Goal: Use online tool/utility: Utilize a website feature to perform a specific function

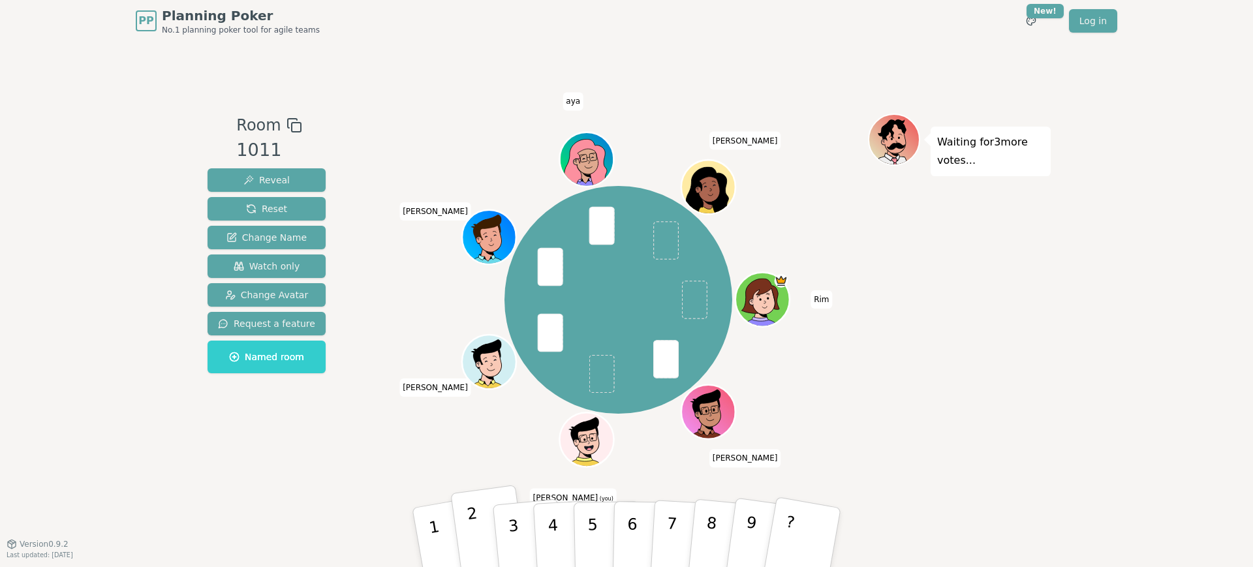
click at [483, 529] on button "2" at bounding box center [489, 538] width 78 height 106
click at [376, 417] on div "Rim Alexis Majdi (you) abdelaziz Arthur aya Marie Paule" at bounding box center [618, 300] width 499 height 326
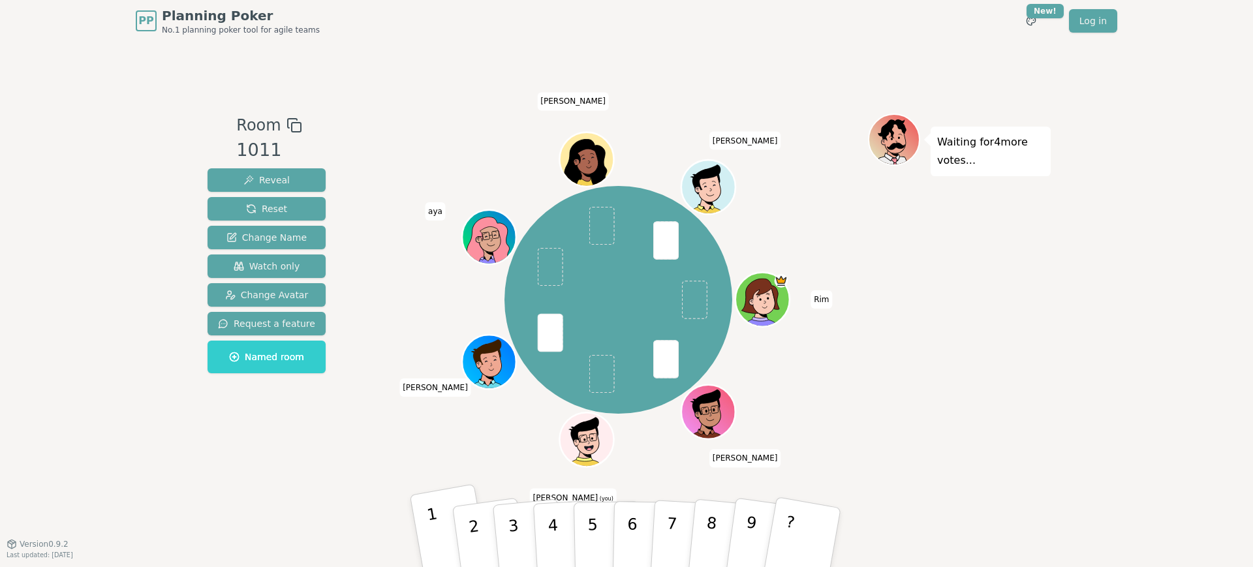
click at [435, 529] on p "1" at bounding box center [436, 539] width 22 height 71
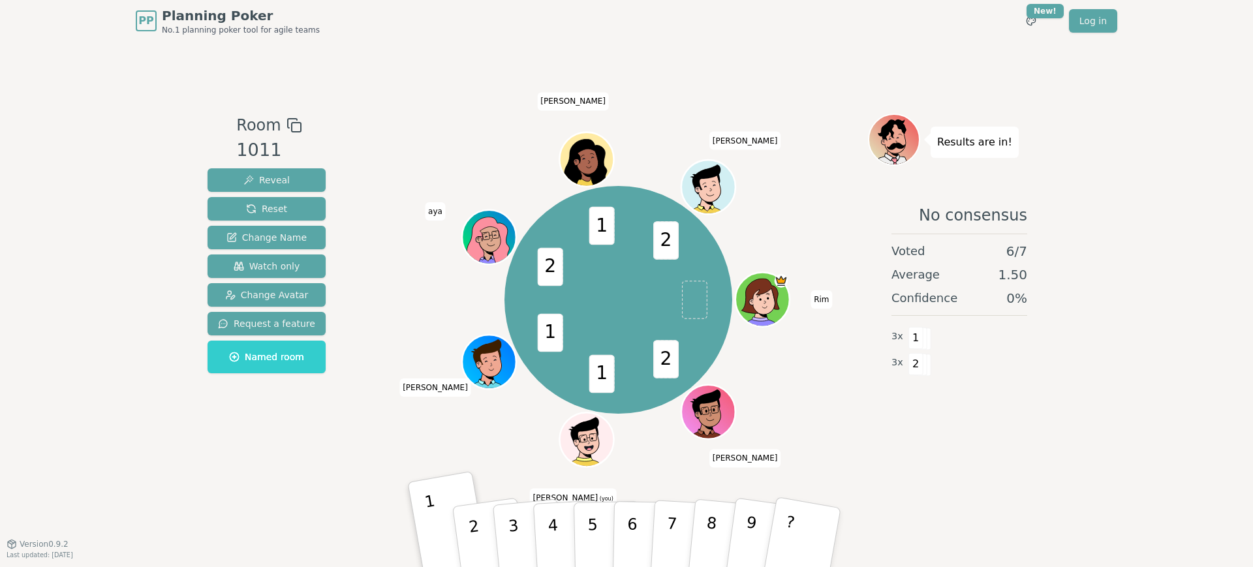
click at [378, 294] on div "2 1 1 2 1 2 Rim Alexis Majdi (you) Arthur aya Marie Paule abdelaziz" at bounding box center [618, 300] width 499 height 326
click at [480, 519] on button "2" at bounding box center [489, 538] width 78 height 106
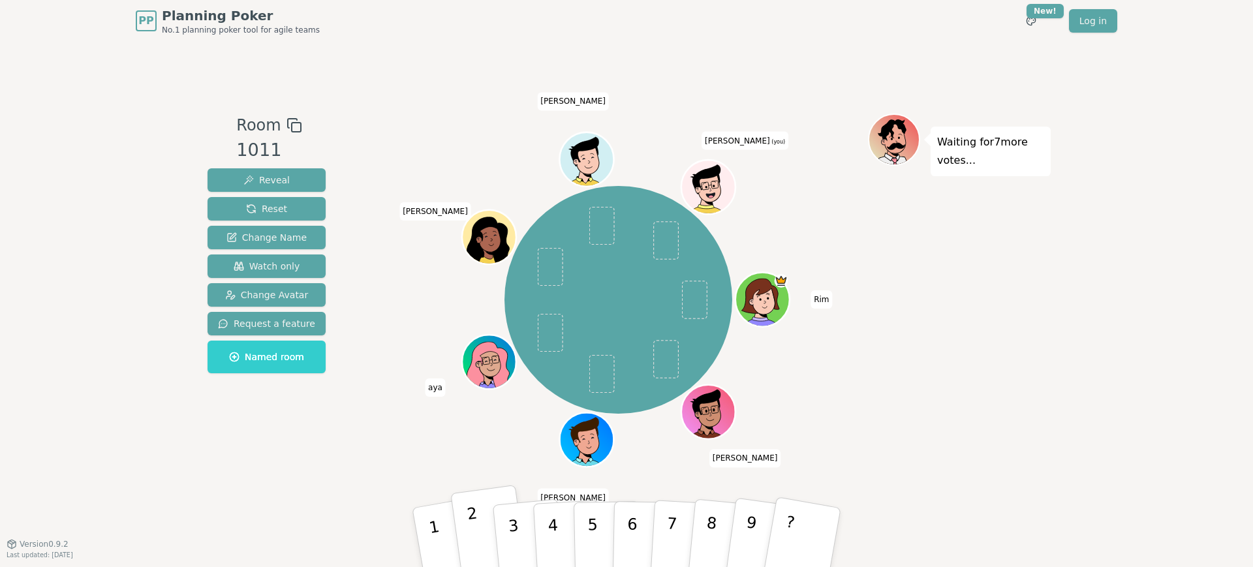
click at [478, 531] on button "2" at bounding box center [489, 538] width 78 height 106
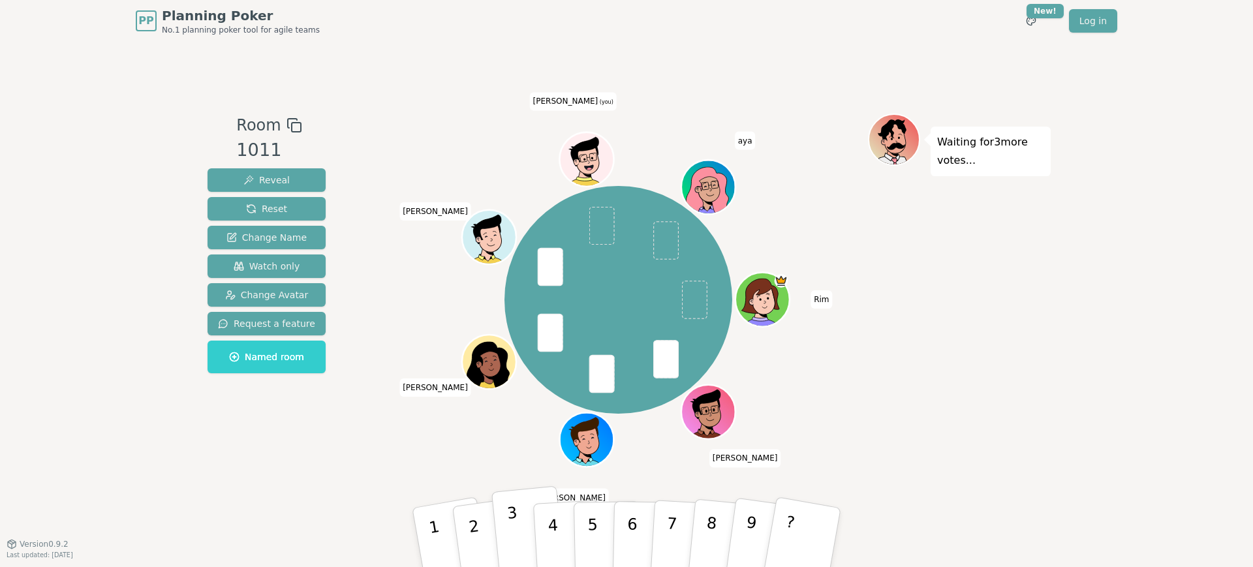
click at [516, 525] on p "3" at bounding box center [514, 539] width 17 height 71
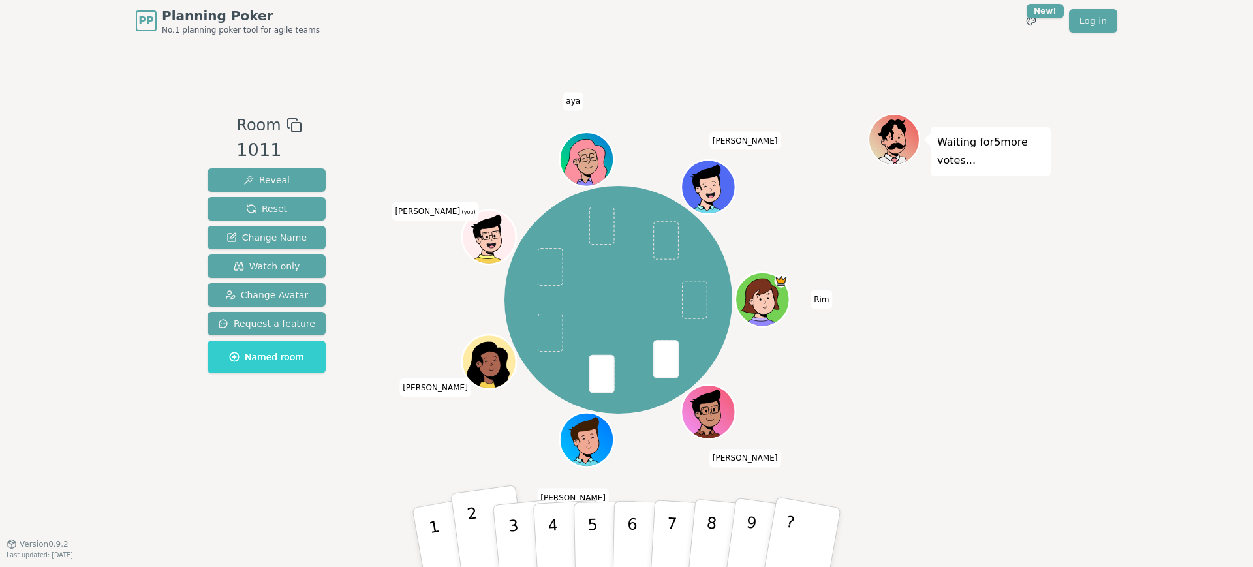
click at [483, 510] on button "2" at bounding box center [489, 538] width 78 height 106
click at [469, 519] on p "2" at bounding box center [476, 539] width 20 height 71
click at [439, 528] on button "1" at bounding box center [451, 538] width 82 height 108
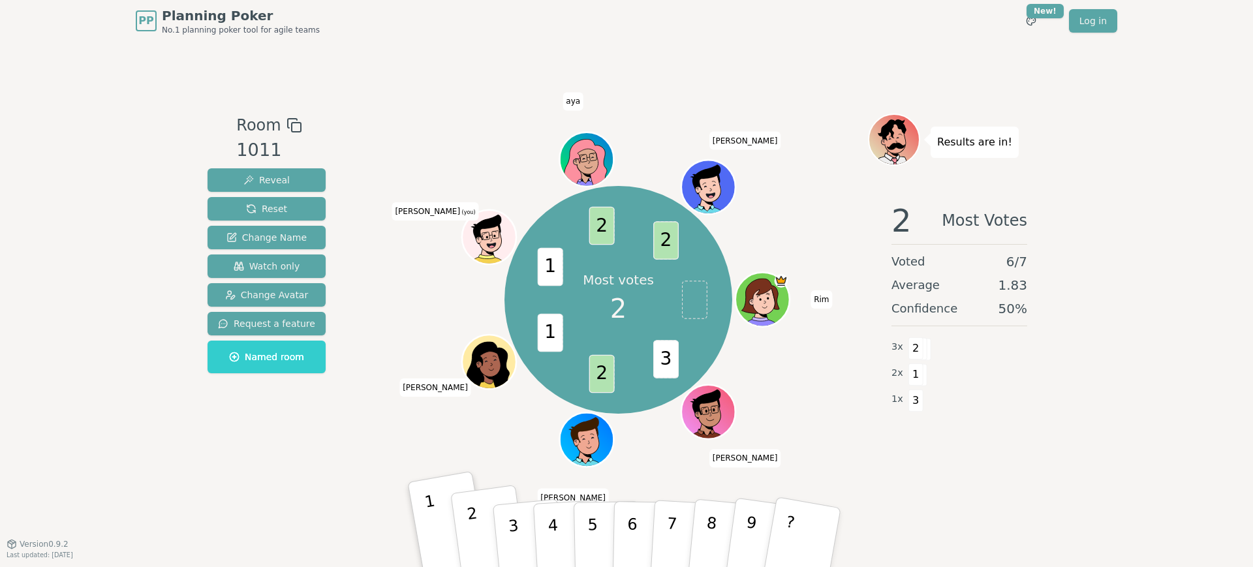
click at [480, 523] on button "2" at bounding box center [489, 538] width 78 height 106
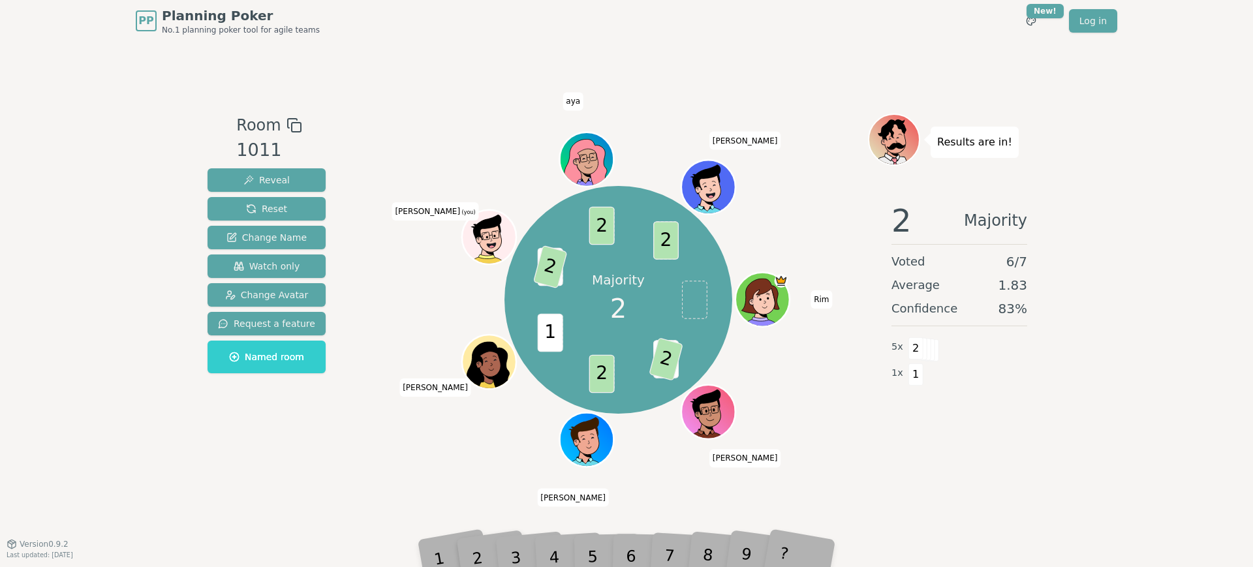
click at [762, 33] on div "PP Planning Poker No.1 planning poker tool for agile teams Toggle theme New! Lo…" at bounding box center [626, 21] width 981 height 42
